Goal: Transaction & Acquisition: Purchase product/service

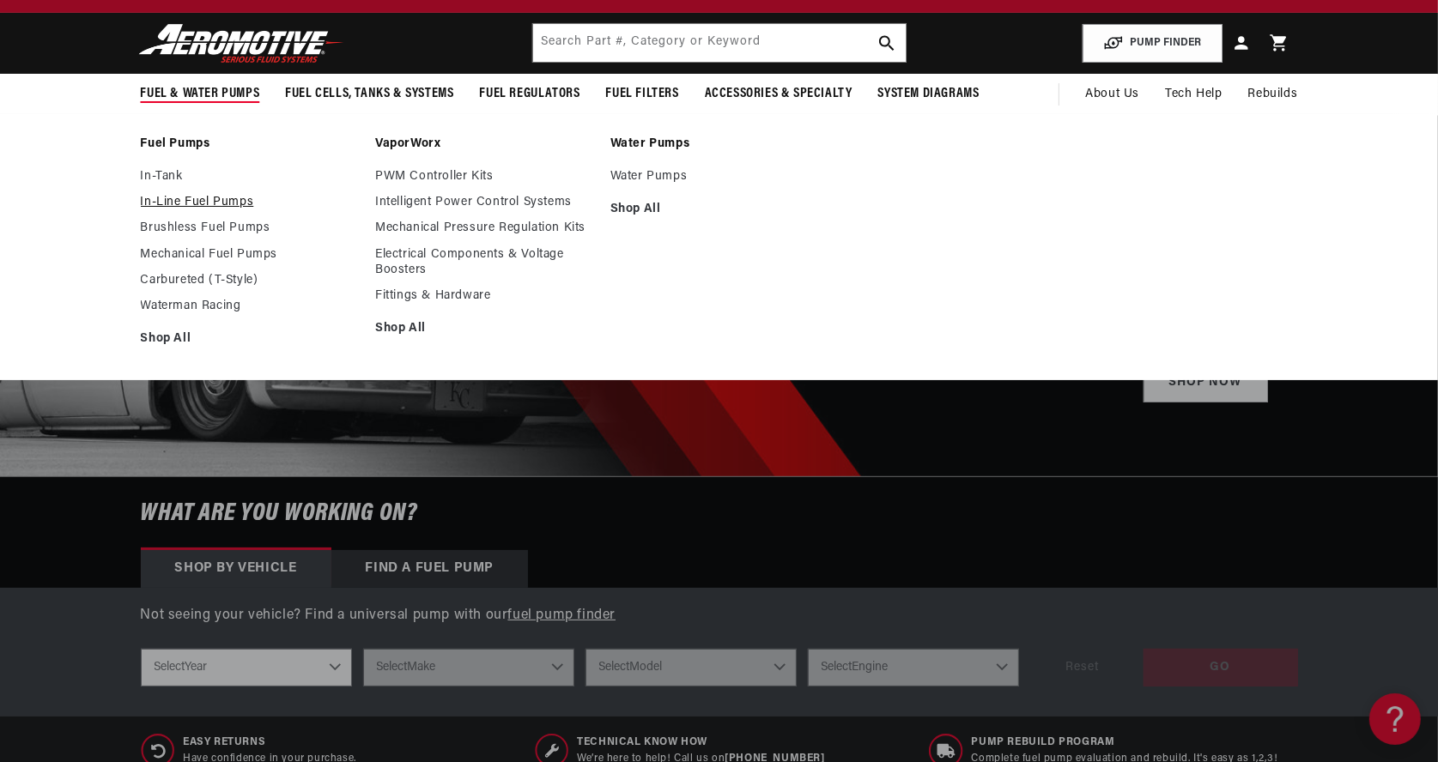
click at [201, 200] on link "In-Line Fuel Pumps" at bounding box center [250, 202] width 218 height 15
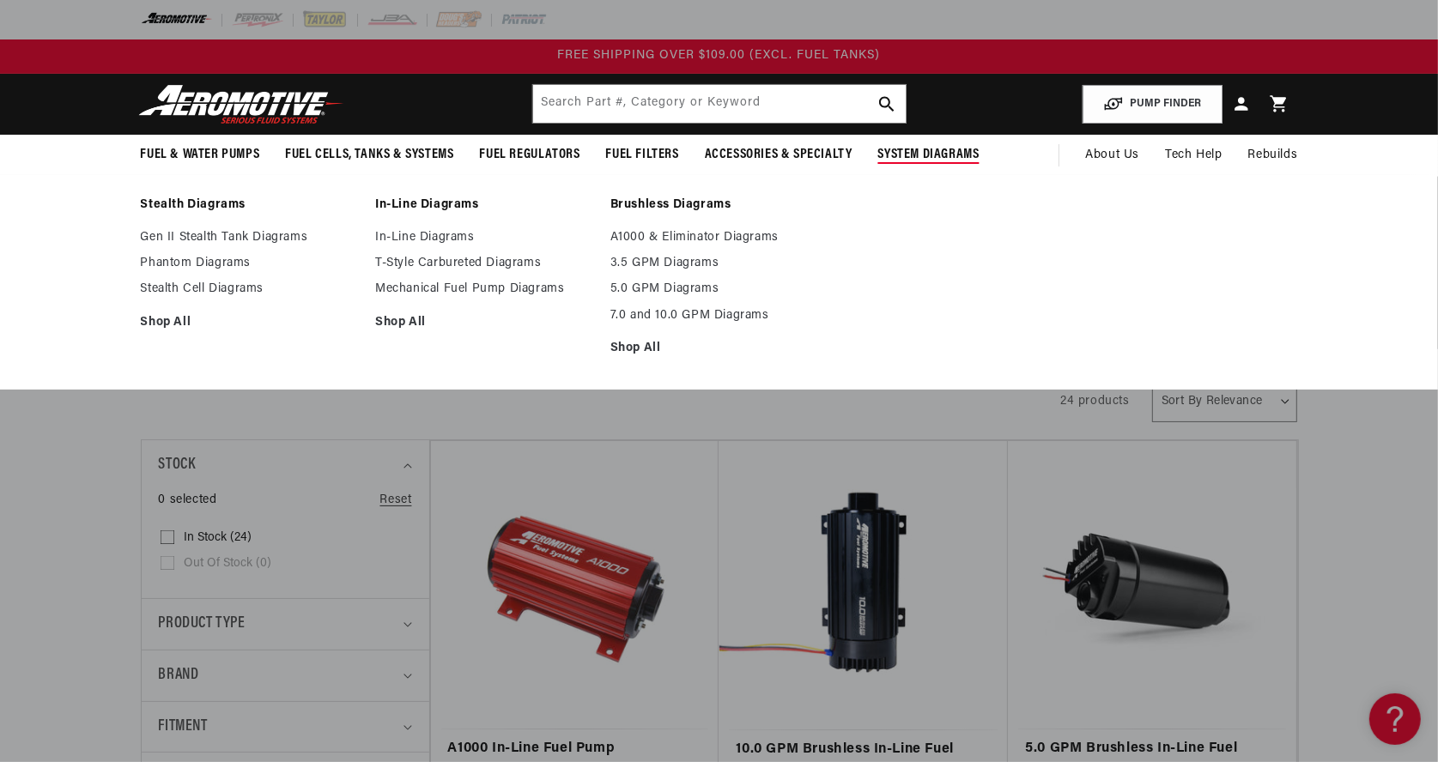
click at [805, 298] on ul "A1000 & Eliminator Diagrams 3.5 GPM Diagrams 5.0 GPM Diagrams 7.0 and 10.0 GPM …" at bounding box center [719, 293] width 218 height 126
click at [946, 326] on ul "Stealth Diagrams Gen II Stealth Tank Diagrams Phantom Diagrams Stealth Cell Dia…" at bounding box center [719, 281] width 1243 height 169
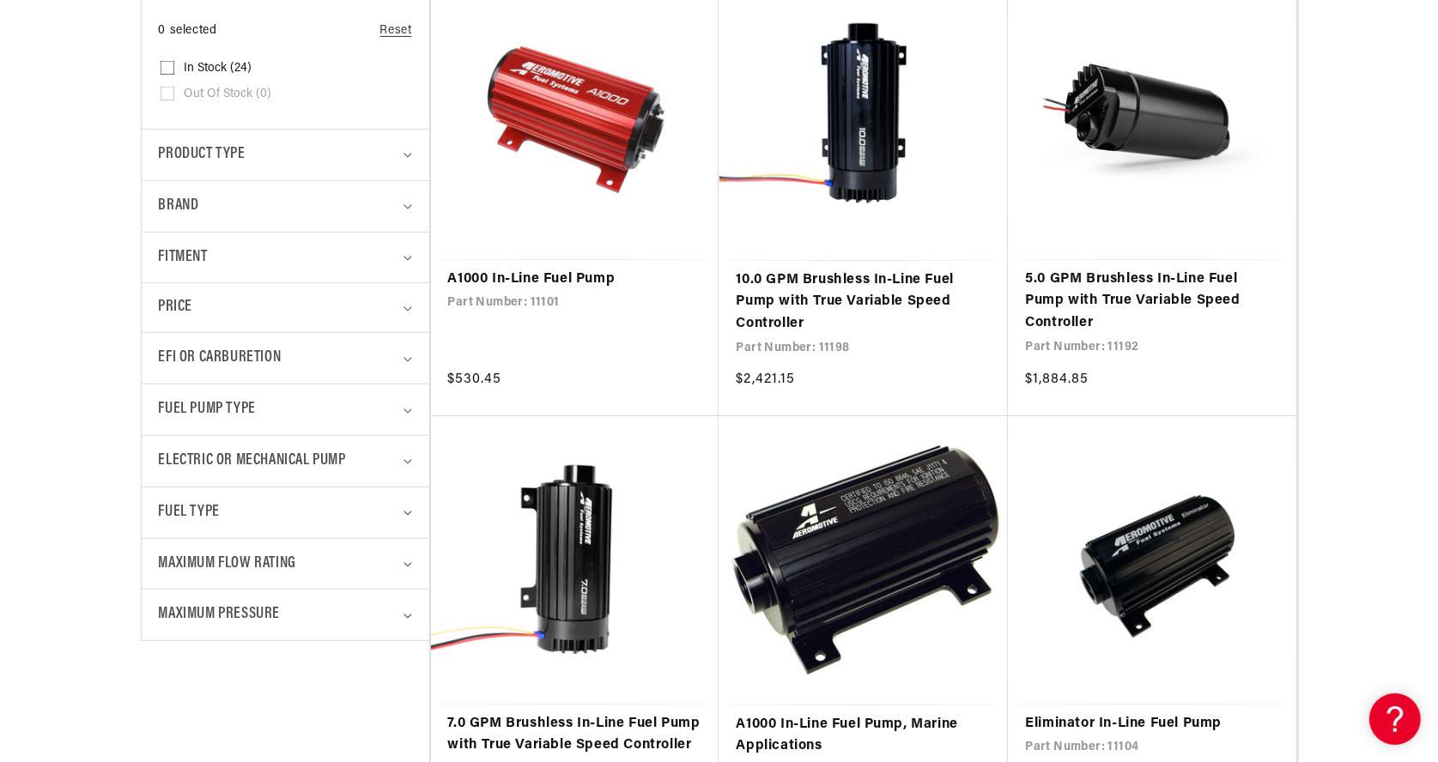
scroll to position [471, 0]
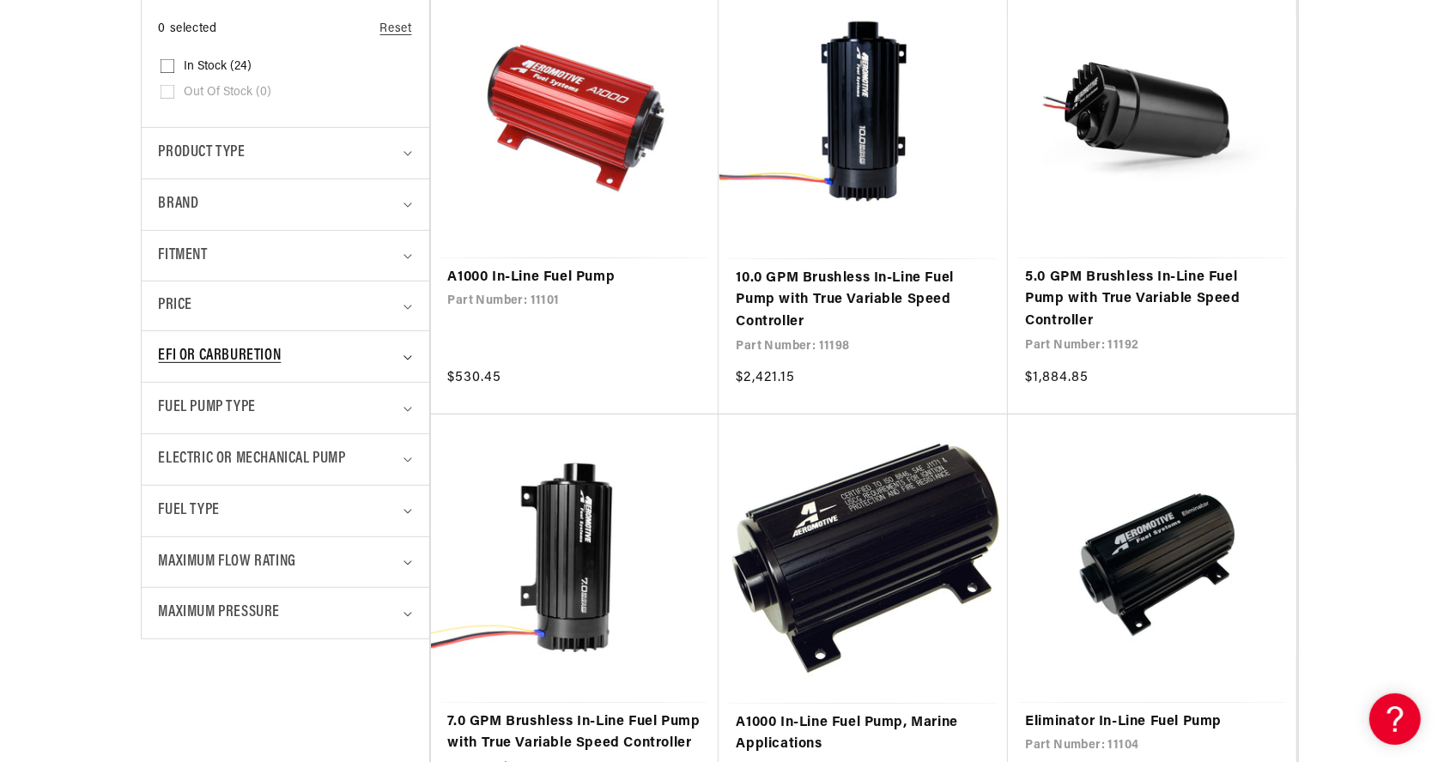
click at [404, 350] on summary "EFI or Carburetion" at bounding box center [285, 356] width 253 height 51
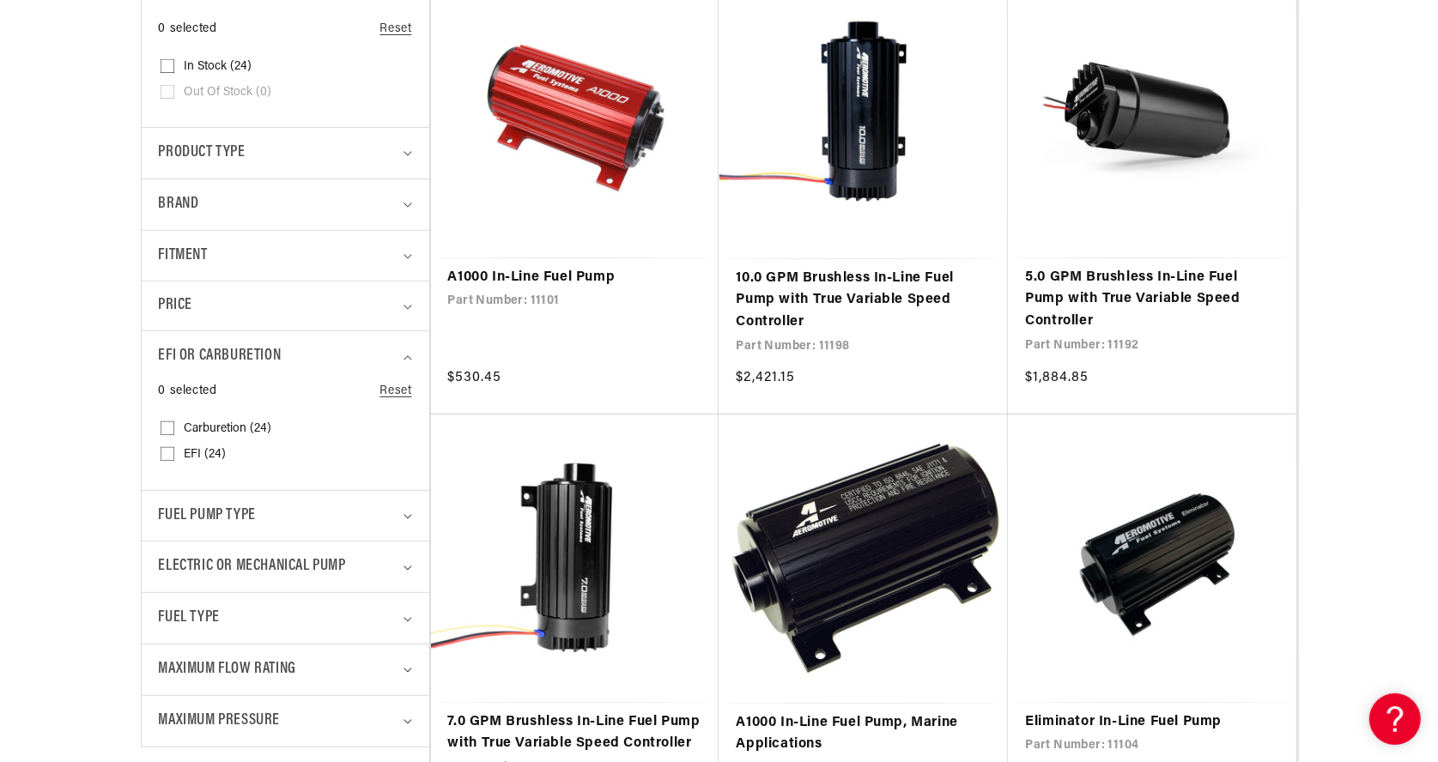
click at [252, 424] on span "Carburetion (24)" at bounding box center [229, 428] width 88 height 15
click at [174, 425] on input "Carburetion (24) Carburetion (24 products)" at bounding box center [168, 432] width 14 height 14
checkbox input "true"
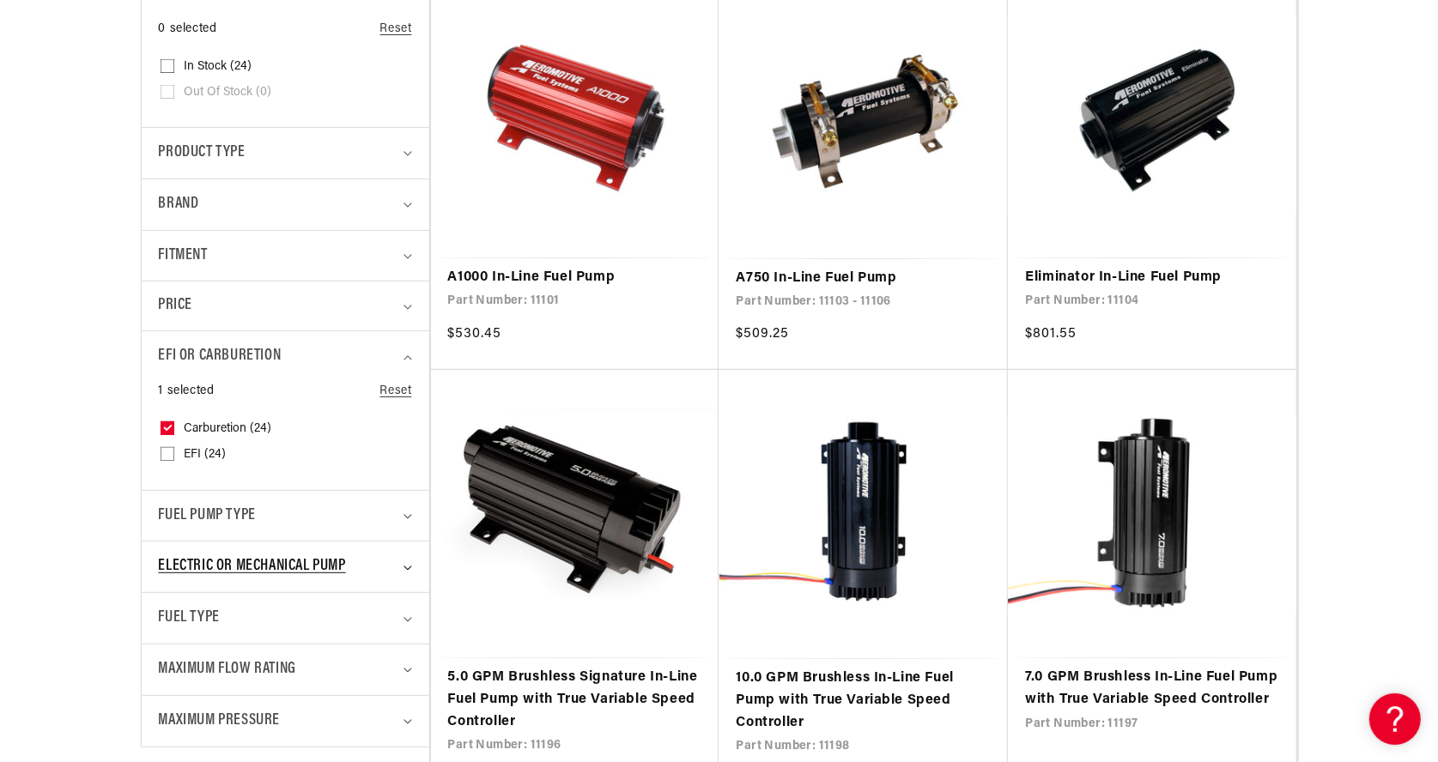
click at [411, 561] on summary "Electric or Mechanical Pump" at bounding box center [285, 567] width 253 height 51
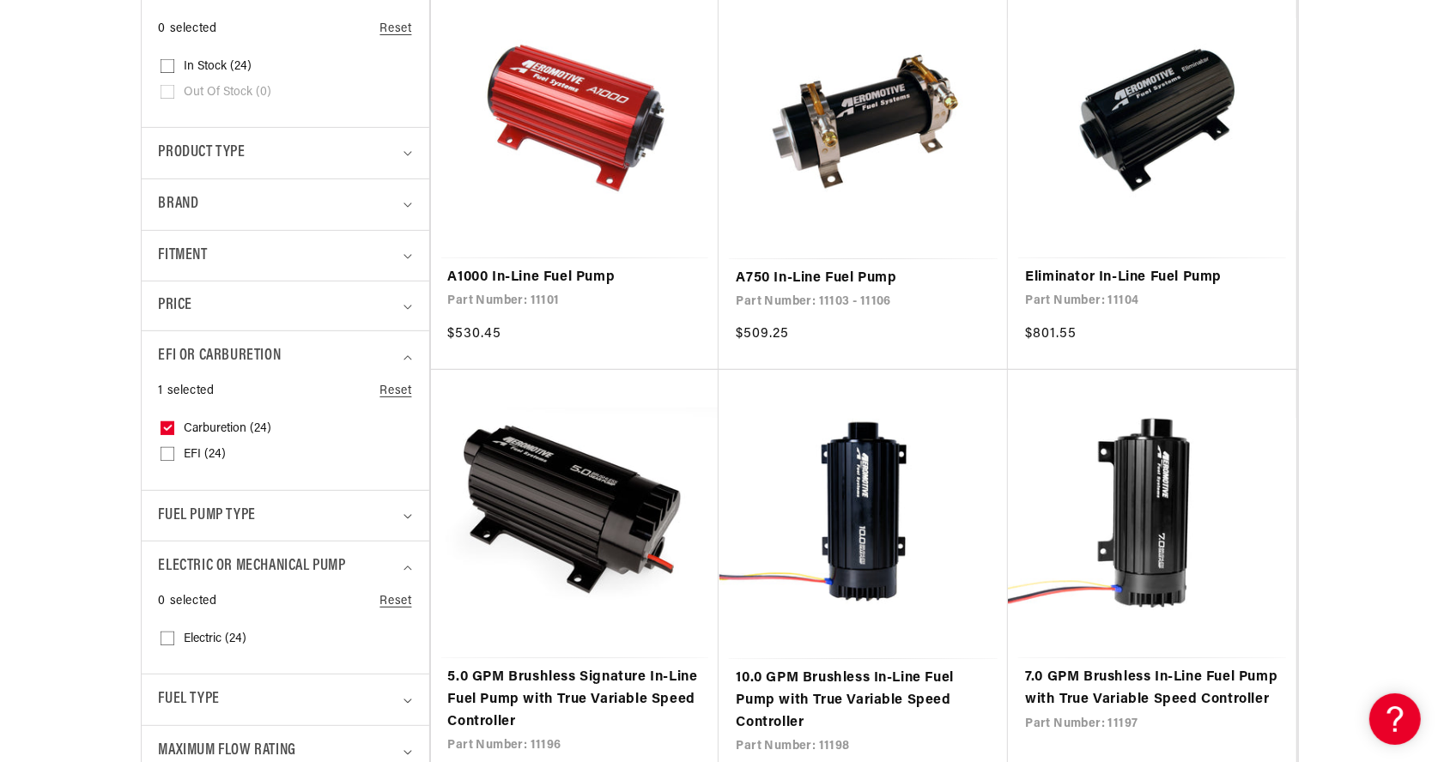
click at [213, 636] on span "Electric (24)" at bounding box center [216, 639] width 63 height 15
click at [174, 636] on input "Electric (24) Electric (24 products)" at bounding box center [168, 642] width 14 height 14
checkbox input "true"
click at [385, 515] on div "Fuel Pump Type" at bounding box center [278, 516] width 239 height 25
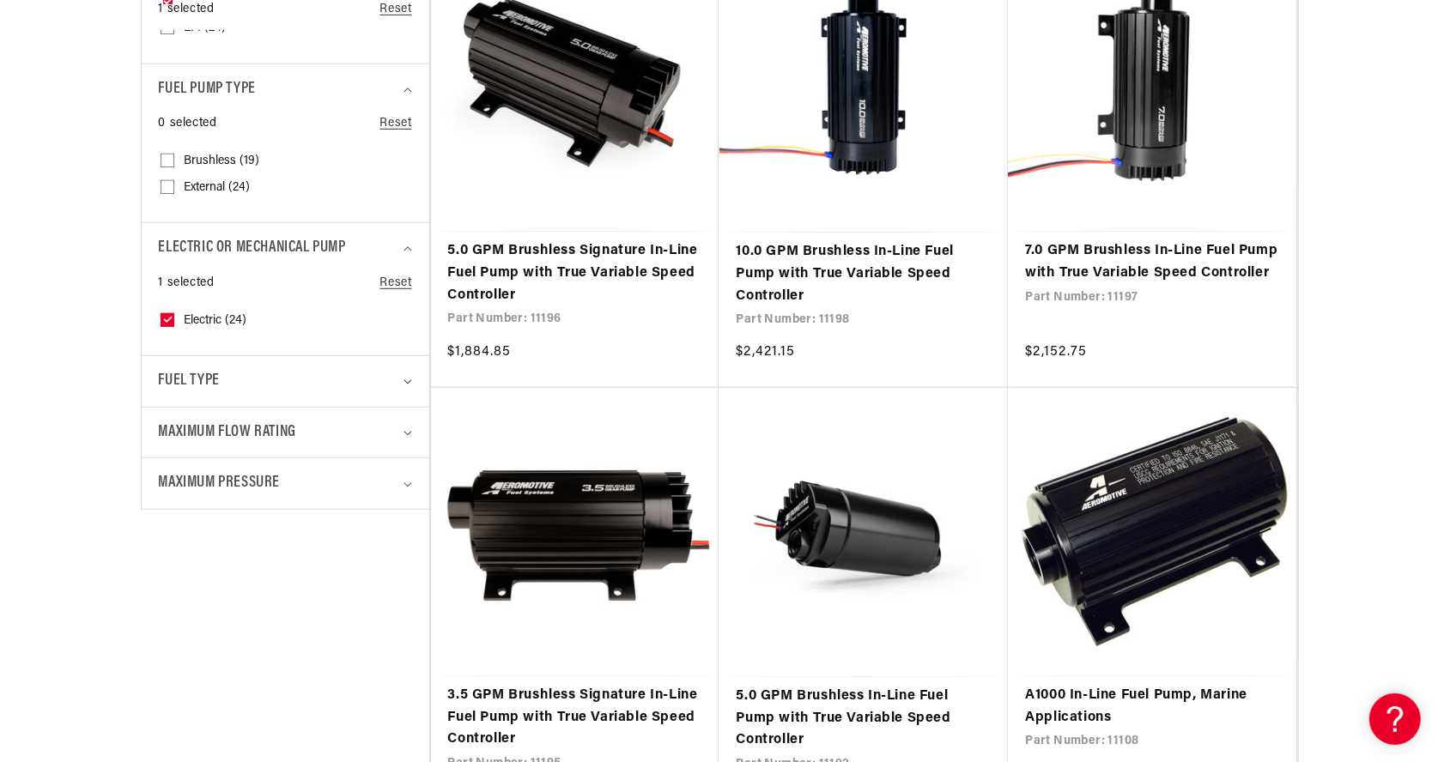
scroll to position [896, 0]
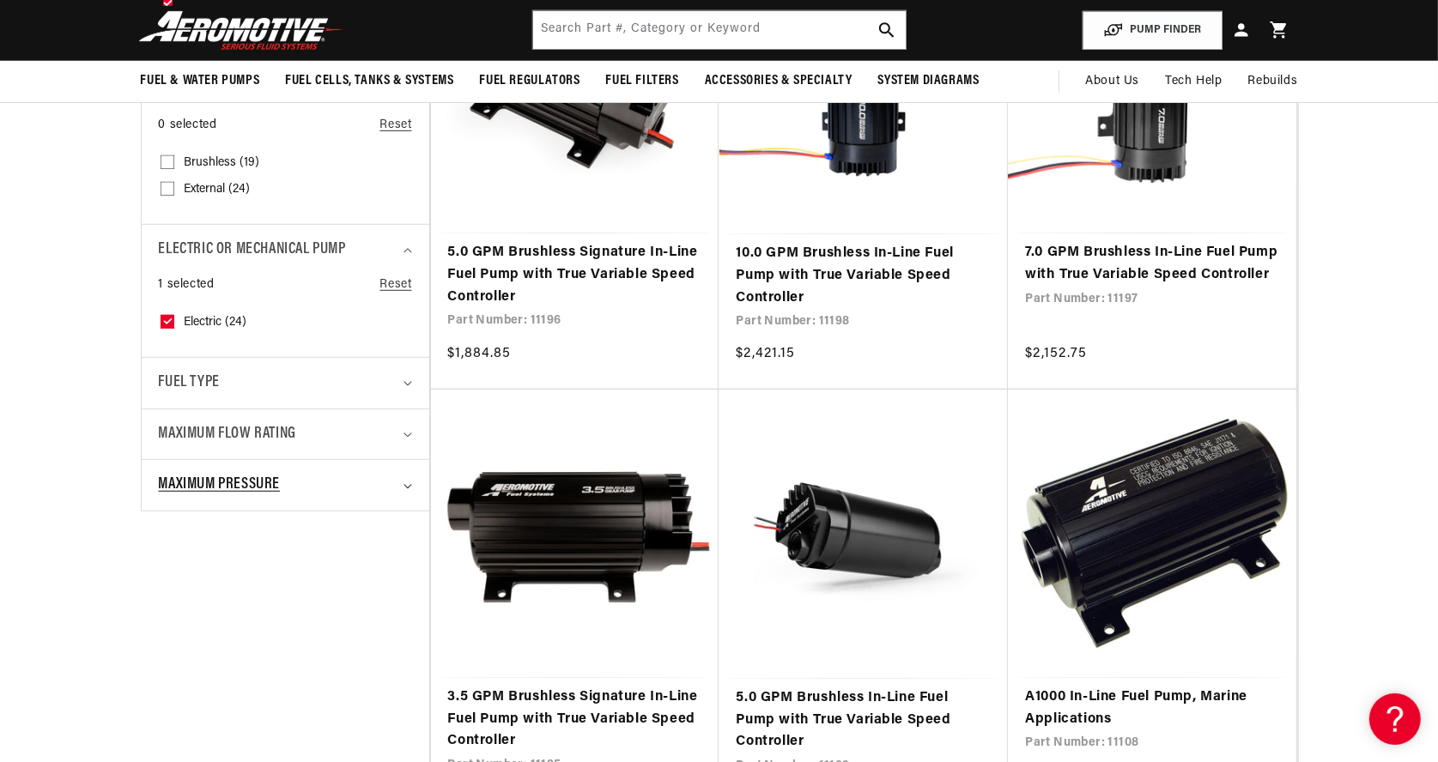
click at [396, 484] on div "Maximum Pressure" at bounding box center [278, 485] width 239 height 25
click at [208, 550] on span "90 PSI (19)" at bounding box center [214, 557] width 58 height 15
click at [174, 554] on input "90 PSI (19) 90 PSI (19 products)" at bounding box center [168, 561] width 14 height 14
checkbox input "true"
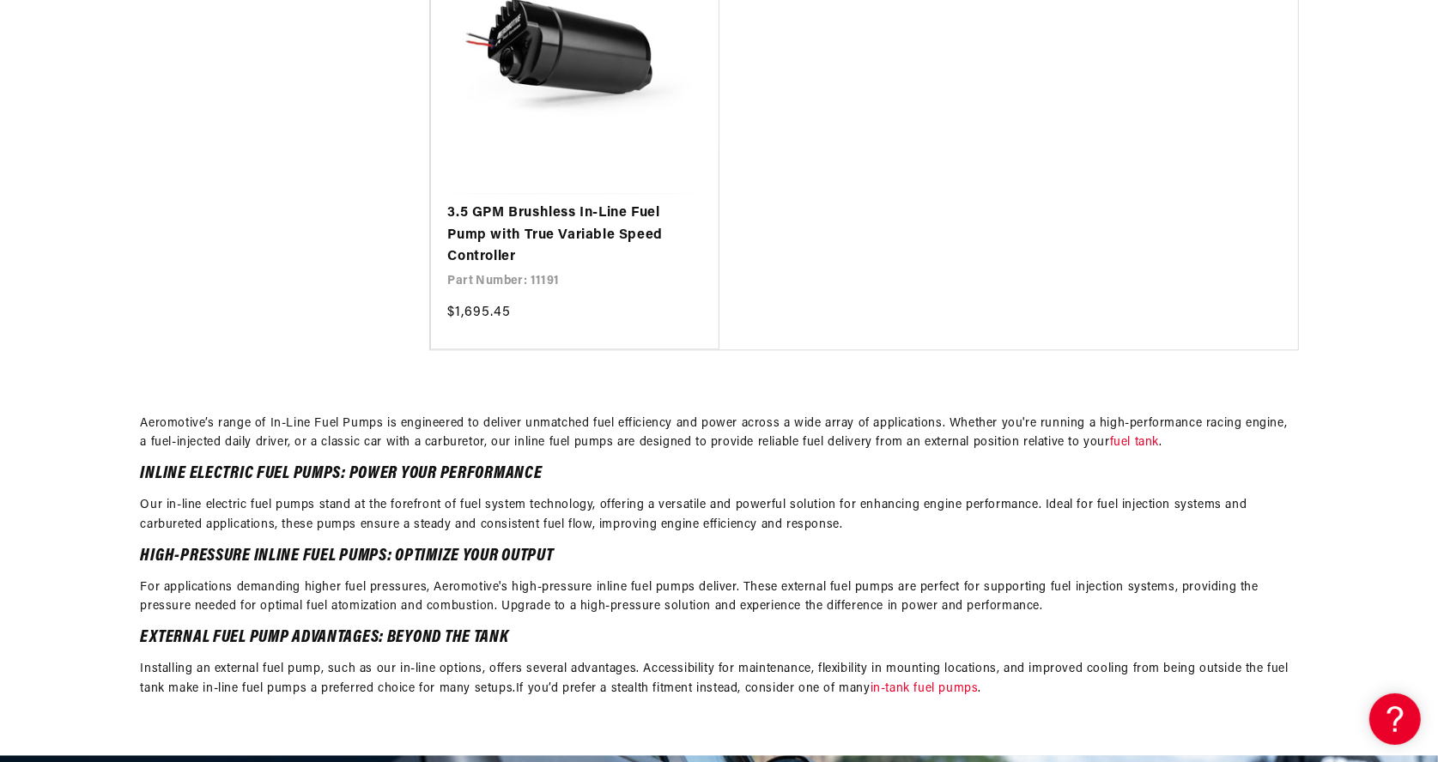
scroll to position [3160, 0]
